Goal: Find specific page/section: Find specific page/section

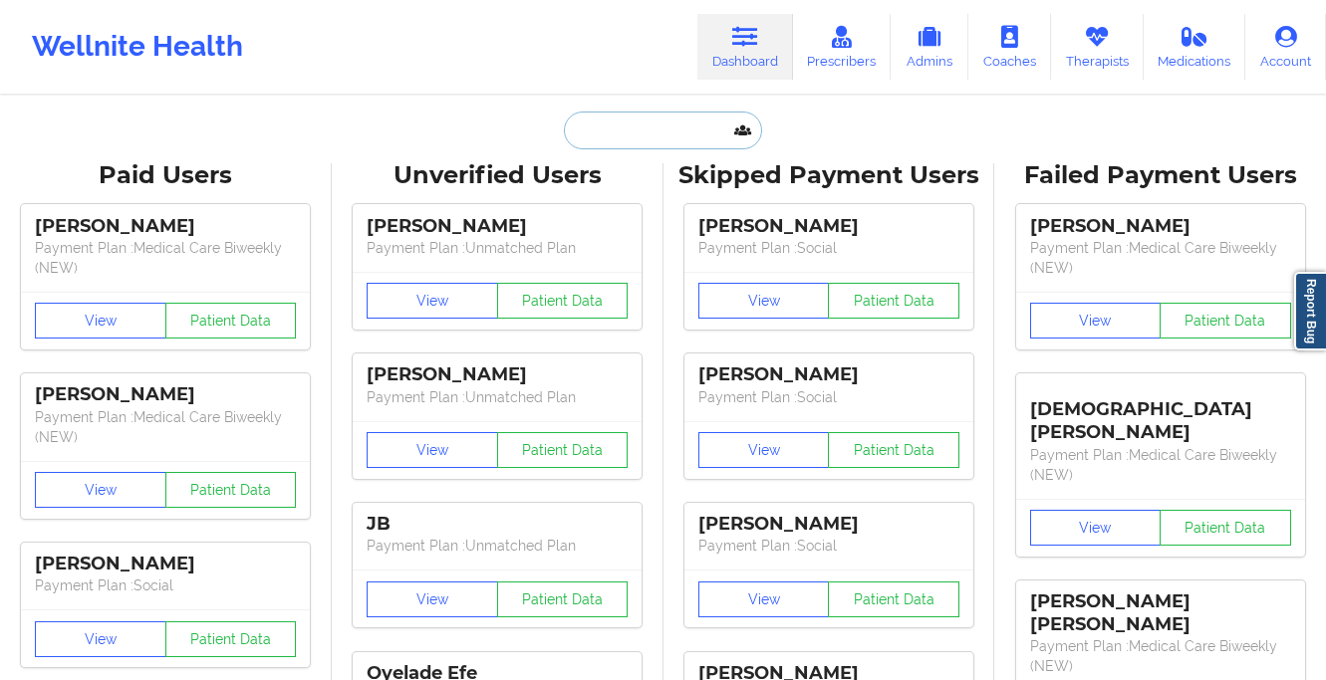
click at [641, 140] on input "text" at bounding box center [662, 131] width 197 height 38
paste input "[PERSON_NAME]"
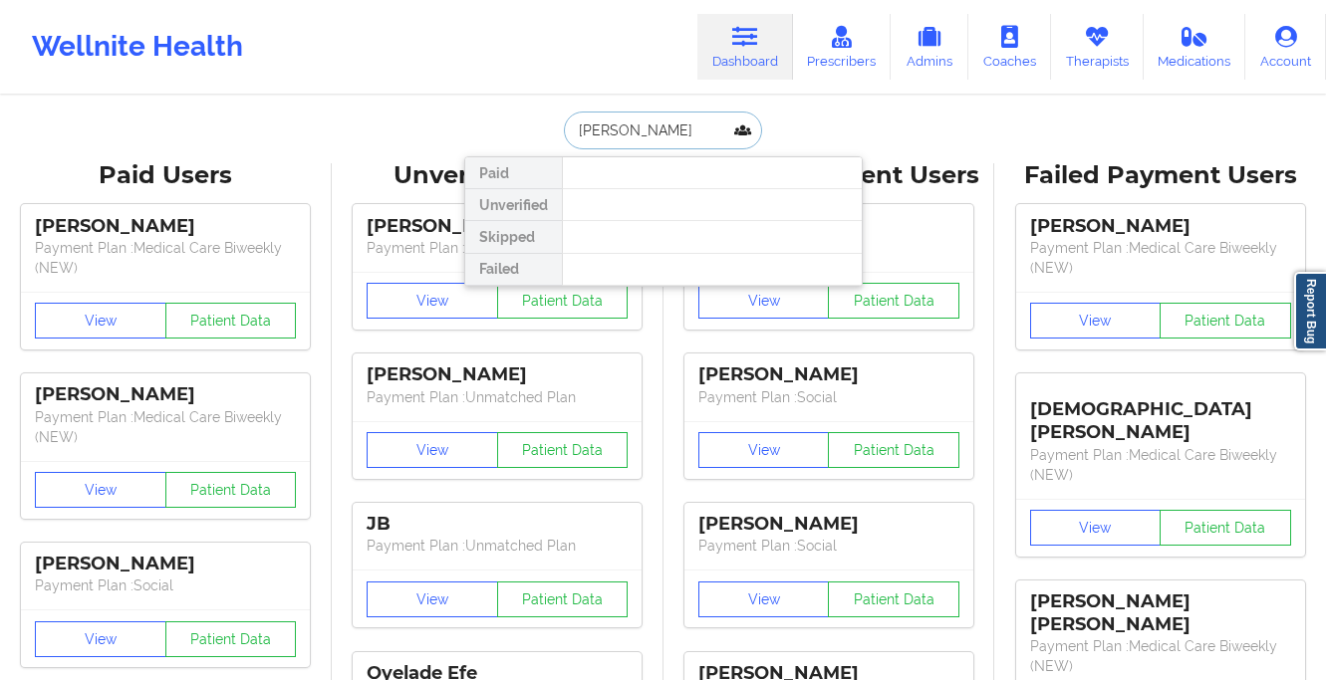
click at [622, 127] on input "[PERSON_NAME]" at bounding box center [662, 131] width 197 height 38
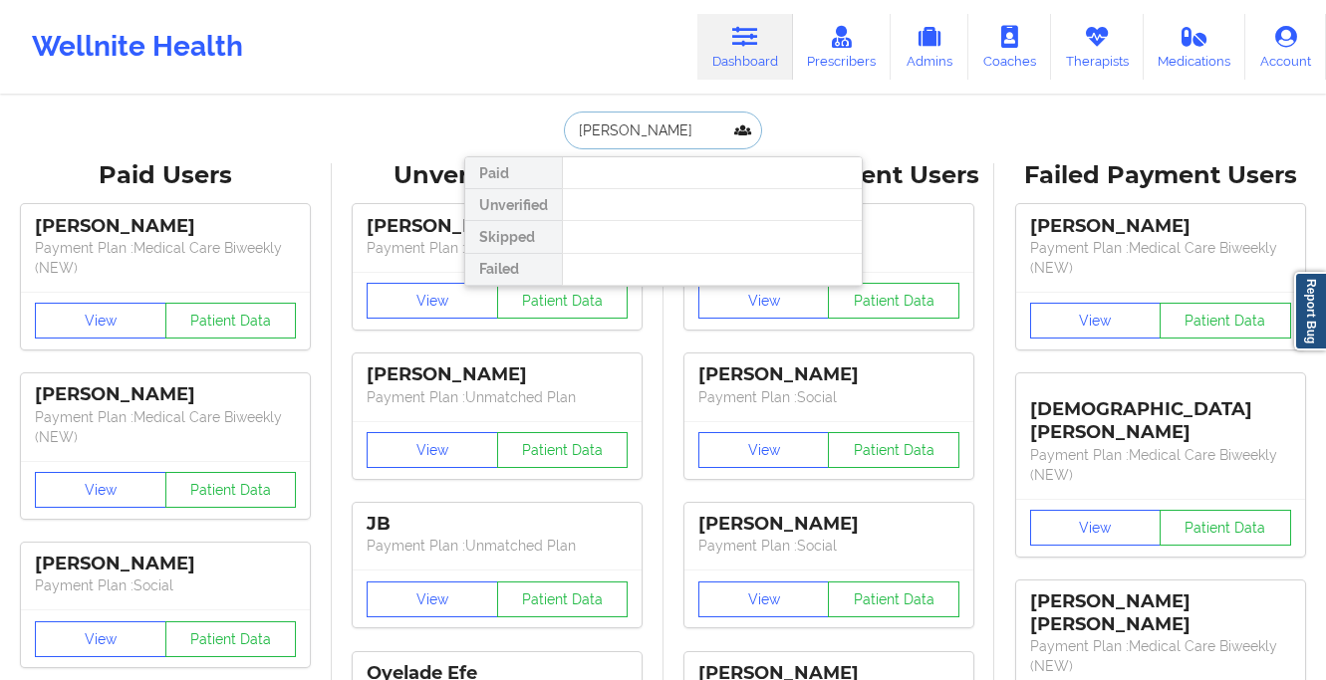
paste input "[EMAIL_ADDRESS][DOMAIN_NAME]"
click at [644, 112] on input "[EMAIL_ADDRESS][DOMAIN_NAME]" at bounding box center [662, 131] width 197 height 38
click at [644, 115] on input "[EMAIL_ADDRESS][DOMAIN_NAME]" at bounding box center [662, 131] width 197 height 38
click at [644, 122] on input "[EMAIL_ADDRESS][DOMAIN_NAME]" at bounding box center [662, 131] width 197 height 38
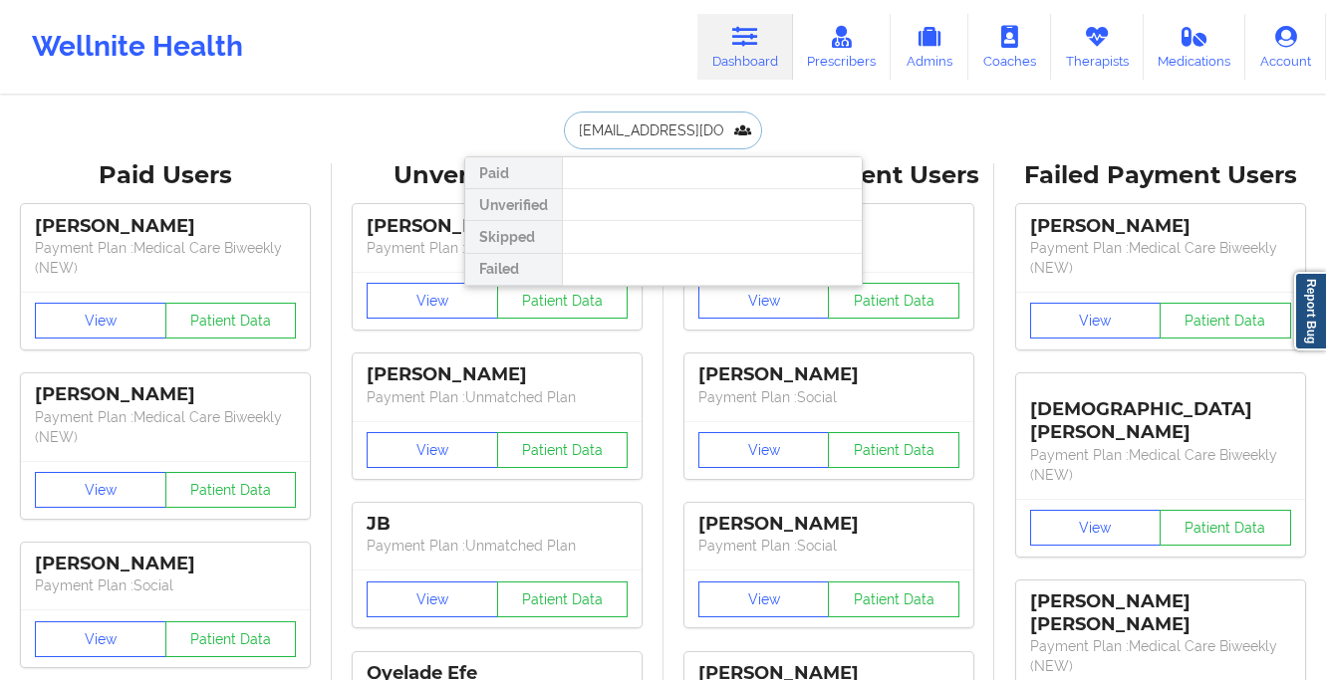
click at [644, 122] on input "[EMAIL_ADDRESS][DOMAIN_NAME]" at bounding box center [662, 131] width 197 height 38
drag, startPoint x: 659, startPoint y: 128, endPoint x: 552, endPoint y: 124, distance: 107.7
click at [552, 124] on div "[PERSON_NAME] bar Paid Unverified Skipped Failed" at bounding box center [663, 131] width 398 height 38
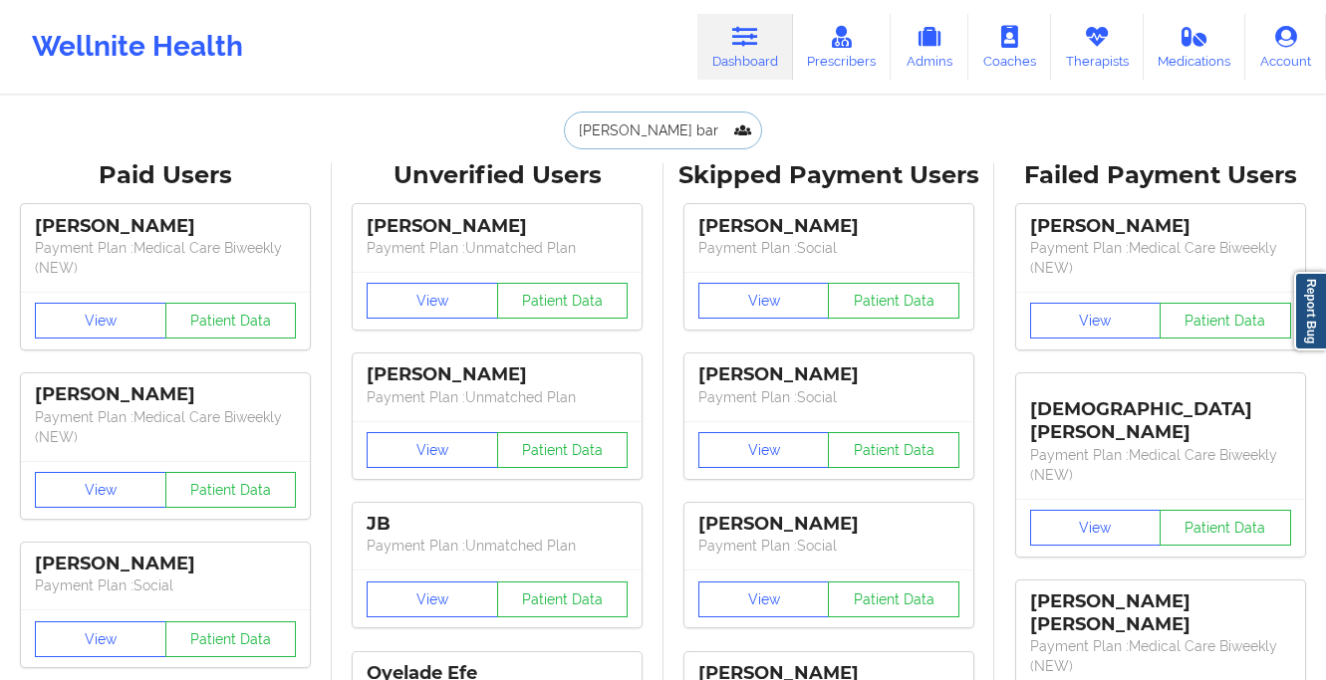
type input "[PERSON_NAME] bar"
